Goal: Information Seeking & Learning: Find specific fact

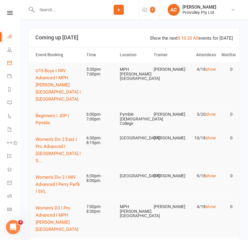
click at [12, 61] on link "Calendar" at bounding box center [13, 63] width 13 height 13
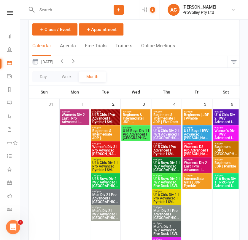
scroll to position [33, 0]
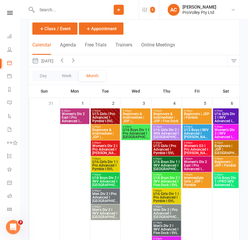
click at [63, 11] on input "text" at bounding box center [67, 10] width 64 height 8
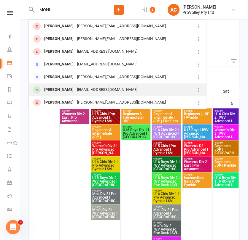
type input "MONI"
click at [75, 89] on div "[PERSON_NAME]" at bounding box center [58, 90] width 33 height 9
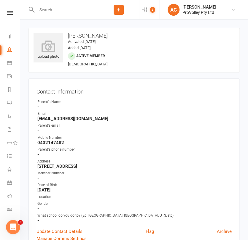
click at [92, 35] on h3 "[PERSON_NAME]" at bounding box center [133, 36] width 201 height 6
copy h3 "[PERSON_NAME]"
click at [88, 13] on input "text" at bounding box center [67, 10] width 64 height 8
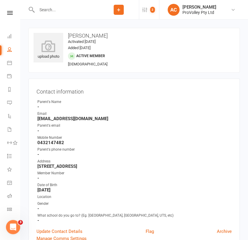
paste input "[PERSON_NAME]"
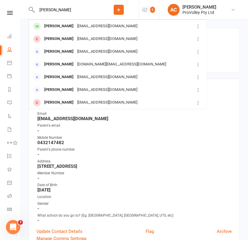
type input "[PERSON_NAME]"
click at [54, 27] on div "[PERSON_NAME]" at bounding box center [58, 26] width 33 height 9
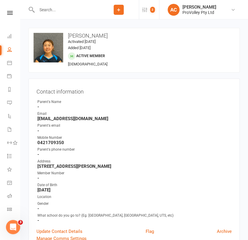
click at [60, 4] on div at bounding box center [63, 9] width 70 height 19
click at [57, 11] on input "text" at bounding box center [67, 10] width 64 height 8
paste input "[PERSON_NAME]"
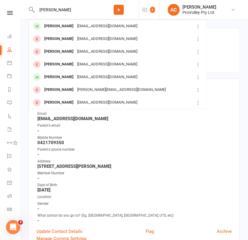
type input "[PERSON_NAME]"
click at [75, 25] on div "[PERSON_NAME]" at bounding box center [58, 26] width 33 height 9
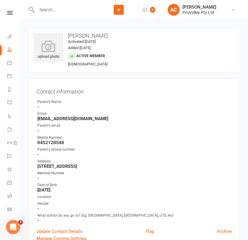
click at [153, 65] on div "upload photo [PERSON_NAME] Activated [DATE] Added [DATE] Active member [DEMOGRA…" at bounding box center [133, 50] width 211 height 45
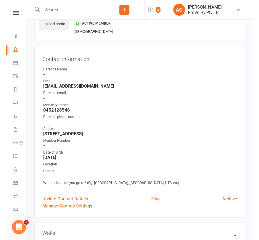
scroll to position [33, 0]
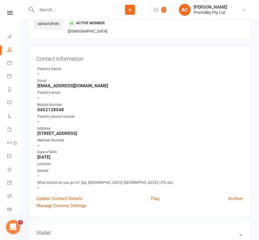
click at [73, 9] on input "text" at bounding box center [72, 10] width 75 height 8
paste input "[PERSON_NAME]"
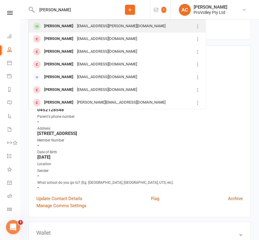
type input "[PERSON_NAME]"
click at [71, 26] on div "[PERSON_NAME]" at bounding box center [58, 26] width 33 height 9
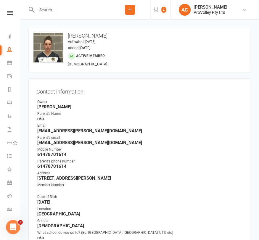
click at [81, 9] on input "text" at bounding box center [72, 10] width 75 height 8
paste input "[PERSON_NAME]"
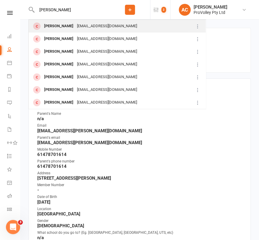
type input "[PERSON_NAME]"
click at [80, 25] on div "[EMAIL_ADDRESS][DOMAIN_NAME]" at bounding box center [107, 26] width 64 height 9
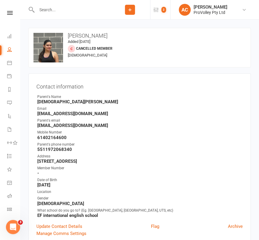
click at [60, 7] on input "text" at bounding box center [72, 10] width 75 height 8
paste input "[PERSON_NAME]"
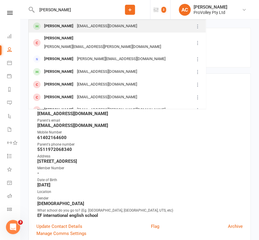
type input "[PERSON_NAME]"
click at [84, 31] on div "[PERSON_NAME] [PERSON_NAME][EMAIL_ADDRESS][DOMAIN_NAME]" at bounding box center [111, 26] width 165 height 12
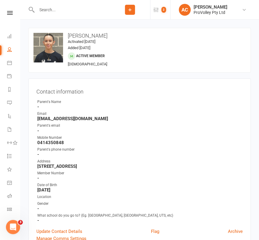
click at [73, 15] on div at bounding box center [68, 9] width 81 height 19
click at [70, 8] on input "text" at bounding box center [72, 10] width 75 height 8
paste input "[PERSON_NAME]"
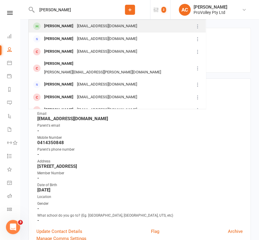
type input "[PERSON_NAME]"
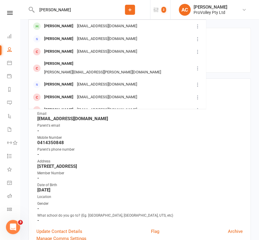
click at [75, 26] on div "[EMAIL_ADDRESS][DOMAIN_NAME]" at bounding box center [107, 26] width 64 height 9
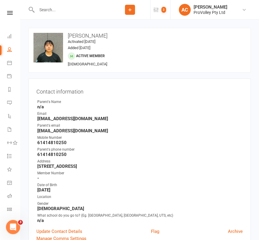
click at [51, 12] on input "text" at bounding box center [72, 10] width 75 height 8
paste input "[PERSON_NAME]"
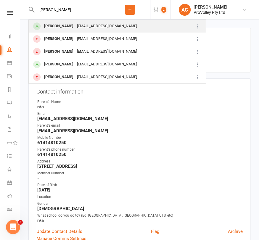
type input "[PERSON_NAME]"
click at [64, 23] on div "[PERSON_NAME]" at bounding box center [58, 26] width 33 height 9
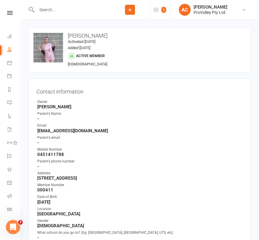
click at [50, 9] on input "text" at bounding box center [72, 10] width 75 height 8
paste input "[PERSON_NAME] [PERSON_NAME]"
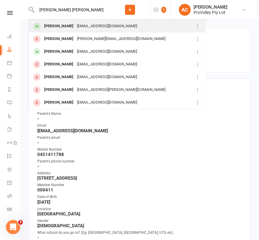
type input "[PERSON_NAME] [PERSON_NAME]"
click at [70, 23] on div "[PERSON_NAME]" at bounding box center [58, 26] width 33 height 9
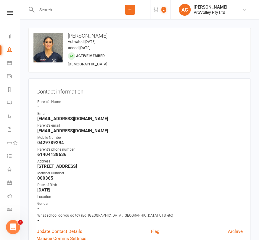
click at [50, 8] on input "text" at bounding box center [72, 10] width 75 height 8
paste input "[PERSON_NAME] [PERSON_NAME]"
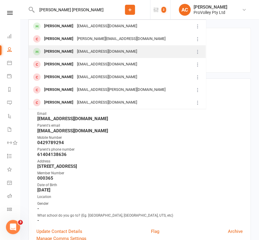
type input "[PERSON_NAME] [PERSON_NAME]"
click at [75, 54] on div "[EMAIL_ADDRESS][DOMAIN_NAME]" at bounding box center [107, 51] width 64 height 9
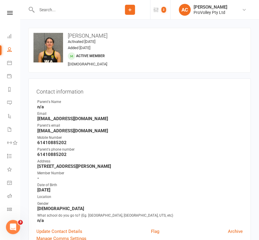
click at [86, 6] on input "text" at bounding box center [72, 10] width 75 height 8
paste input "[PERSON_NAME]"
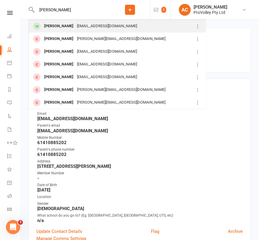
type input "[PERSON_NAME]"
click at [62, 29] on div "[PERSON_NAME]" at bounding box center [58, 26] width 33 height 9
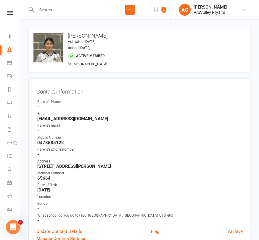
click at [66, 9] on input "text" at bounding box center [72, 10] width 75 height 8
paste input "[PERSON_NAME]"
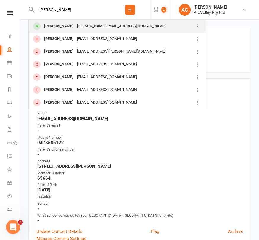
type input "[PERSON_NAME]"
click at [77, 29] on div "[PERSON_NAME][EMAIL_ADDRESS][DOMAIN_NAME]" at bounding box center [121, 26] width 92 height 9
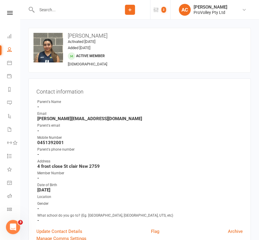
click at [83, 15] on div at bounding box center [68, 9] width 81 height 19
click at [83, 13] on input "text" at bounding box center [72, 10] width 75 height 8
paste input "[PERSON_NAME]"
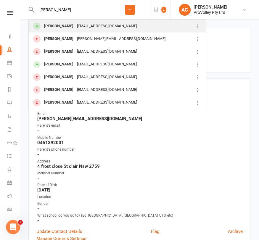
type input "[PERSON_NAME]"
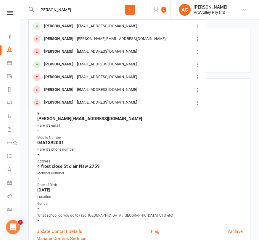
click at [78, 24] on div "[EMAIL_ADDRESS][DOMAIN_NAME]" at bounding box center [107, 26] width 64 height 9
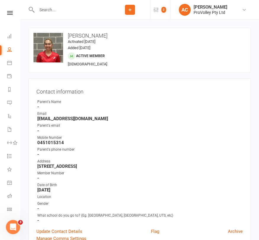
click at [42, 13] on input "text" at bounding box center [72, 10] width 75 height 8
paste input "[PERSON_NAME]"
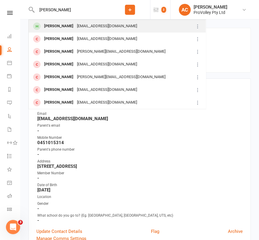
type input "[PERSON_NAME]"
click at [75, 26] on div "[EMAIL_ADDRESS][DOMAIN_NAME]" at bounding box center [107, 26] width 64 height 9
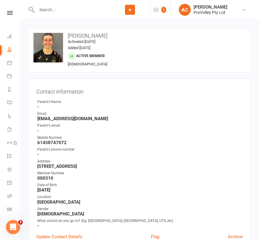
click at [68, 7] on input "text" at bounding box center [72, 10] width 75 height 8
paste input "[PERSON_NAME]"
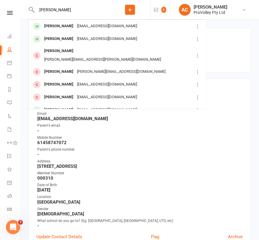
type input "[PERSON_NAME]"
click at [75, 23] on div "[EMAIL_ADDRESS][DOMAIN_NAME]" at bounding box center [107, 26] width 64 height 9
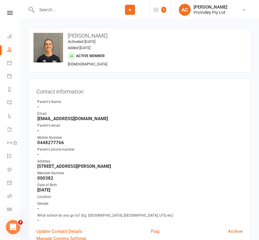
click at [60, 12] on input "text" at bounding box center [72, 10] width 75 height 8
paste input "[PERSON_NAME]"
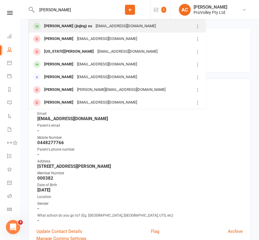
type input "[PERSON_NAME]"
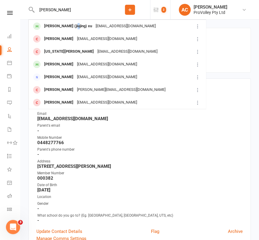
click at [72, 27] on div "[PERSON_NAME] (jiujing) xu" at bounding box center [68, 26] width 52 height 9
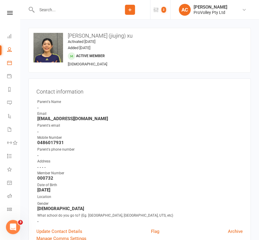
click at [7, 66] on link "Calendar" at bounding box center [13, 63] width 13 height 13
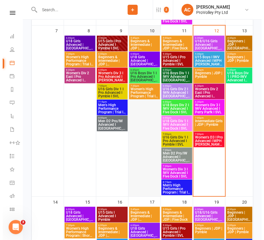
scroll to position [263, 0]
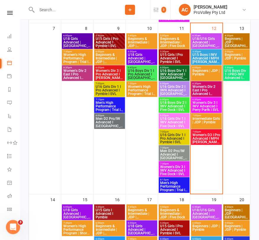
click at [70, 52] on span "7:30pm - 9:30pm" at bounding box center [77, 51] width 28 height 3
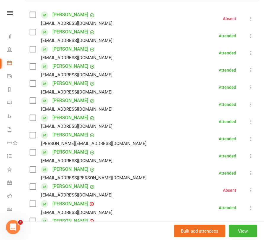
scroll to position [0, 0]
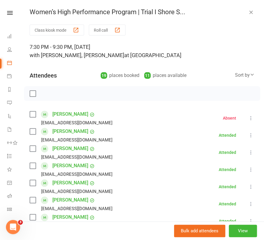
click at [12, 65] on link "Calendar" at bounding box center [13, 63] width 13 height 13
click at [237, 10] on div "Women’s High Performance Program | Trial I Shore S... Class kiosk mode Roll cal…" at bounding box center [142, 120] width 244 height 240
click at [247, 12] on icon "button" at bounding box center [251, 12] width 6 height 6
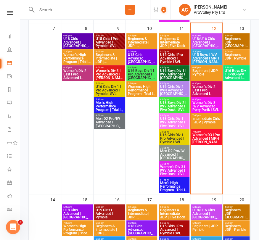
click at [145, 84] on span "7:30pm - 9:30pm" at bounding box center [142, 83] width 28 height 3
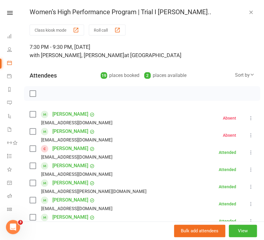
click at [247, 14] on icon "button" at bounding box center [251, 12] width 6 height 6
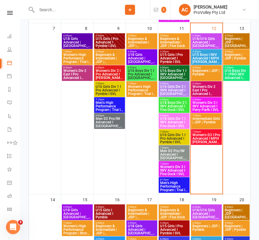
click at [38, 12] on input "text" at bounding box center [72, 10] width 75 height 8
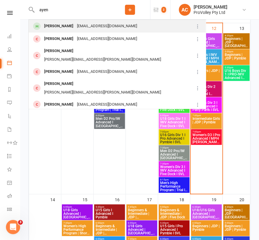
type input "ayen"
click at [95, 25] on div "[EMAIL_ADDRESS][DOMAIN_NAME]" at bounding box center [107, 26] width 64 height 9
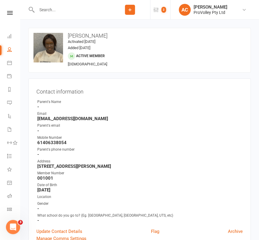
click at [73, 36] on h3 "[PERSON_NAME]" at bounding box center [139, 36] width 212 height 6
copy h3 "[PERSON_NAME]"
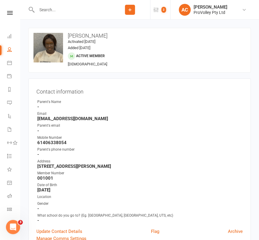
click at [69, 15] on div at bounding box center [68, 9] width 81 height 19
drag, startPoint x: 68, startPoint y: 12, endPoint x: 62, endPoint y: 11, distance: 6.5
click at [62, 12] on input "text" at bounding box center [72, 10] width 75 height 8
type input "jihee"
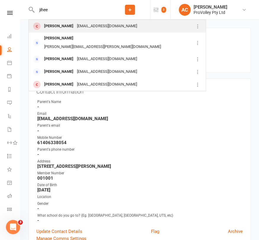
click at [75, 23] on div "[EMAIL_ADDRESS][DOMAIN_NAME]" at bounding box center [107, 26] width 64 height 9
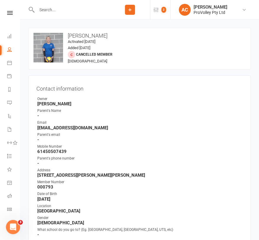
click at [70, 15] on div at bounding box center [68, 9] width 81 height 19
click at [67, 8] on input "text" at bounding box center [72, 10] width 75 height 8
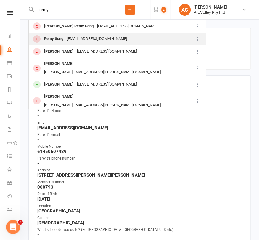
type input "remy"
click at [97, 41] on div "[EMAIL_ADDRESS][DOMAIN_NAME]" at bounding box center [97, 39] width 64 height 9
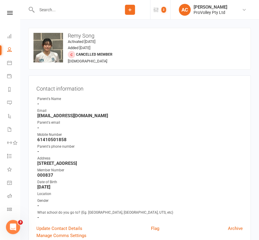
click at [63, 3] on div at bounding box center [68, 9] width 81 height 19
click at [63, 6] on input "text" at bounding box center [72, 10] width 75 height 8
paste input "[PERSON_NAME]"
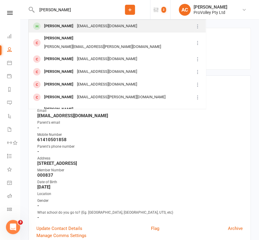
type input "[PERSON_NAME]"
click at [67, 28] on div "[PERSON_NAME]" at bounding box center [58, 26] width 33 height 9
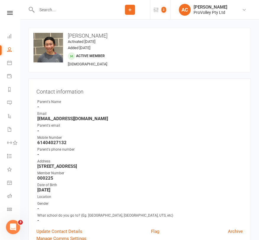
click at [65, 9] on input "text" at bounding box center [72, 10] width 75 height 8
paste input "[PERSON_NAME]"
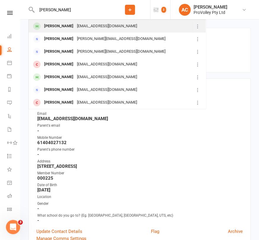
type input "[PERSON_NAME]"
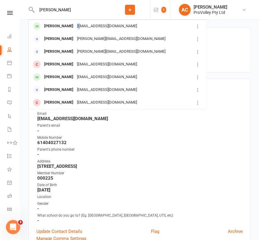
click at [75, 30] on div "[EMAIL_ADDRESS][DOMAIN_NAME]" at bounding box center [107, 26] width 64 height 9
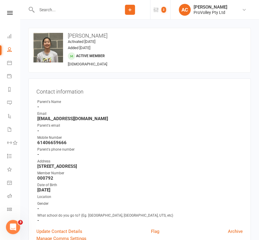
click at [54, 8] on input "text" at bounding box center [72, 10] width 75 height 8
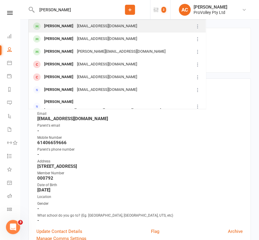
type input "[PERSON_NAME]"
click at [82, 28] on div "[EMAIL_ADDRESS][DOMAIN_NAME]" at bounding box center [107, 26] width 64 height 9
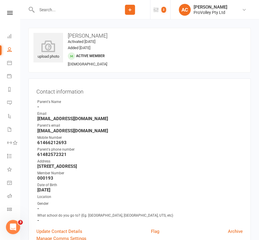
click at [102, 36] on h3 "[PERSON_NAME]" at bounding box center [139, 36] width 212 height 6
click at [102, 34] on h3 "[PERSON_NAME]" at bounding box center [139, 36] width 212 height 6
click at [103, 34] on h3 "[PERSON_NAME]" at bounding box center [139, 36] width 212 height 6
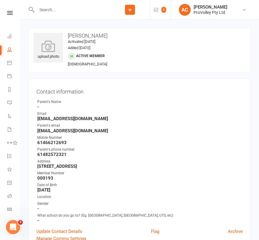
click at [103, 34] on h3 "[PERSON_NAME]" at bounding box center [139, 36] width 212 height 6
copy h3 "[PERSON_NAME]"
